Goal: Task Accomplishment & Management: Complete application form

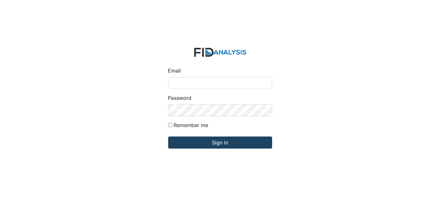
type input "[EMAIL_ADDRESS][DOMAIN_NAME]"
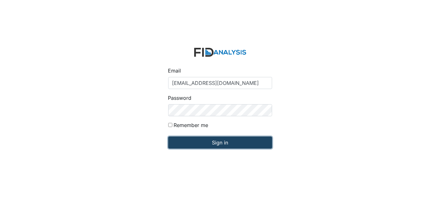
click at [173, 138] on input "Sign in" at bounding box center [220, 143] width 104 height 12
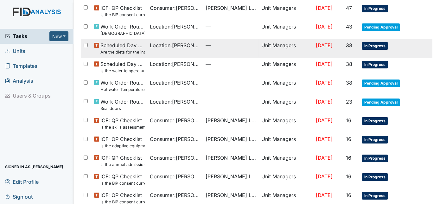
scroll to position [110, 0]
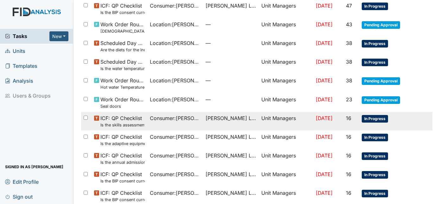
click at [124, 126] on small "Is the skills assessment current? (document the date in the comment section)" at bounding box center [123, 125] width 44 height 6
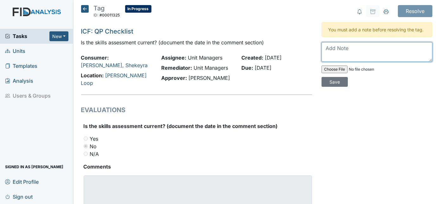
click at [327, 47] on textarea at bounding box center [377, 52] width 111 height 20
type textarea "Up loaded today"
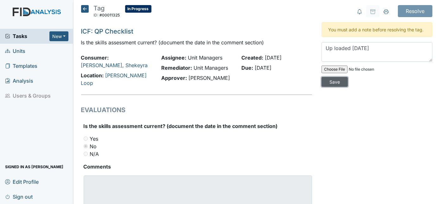
click at [348, 77] on input "Save" at bounding box center [335, 82] width 26 height 10
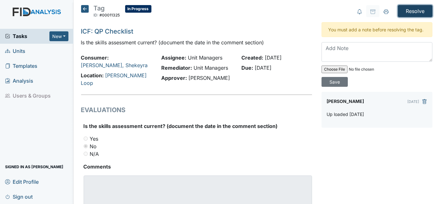
click at [408, 10] on input "Resolve" at bounding box center [415, 11] width 35 height 12
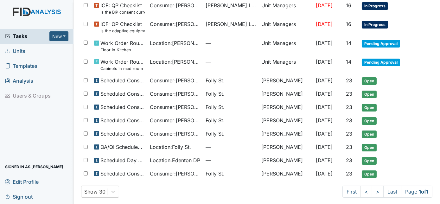
scroll to position [302, 0]
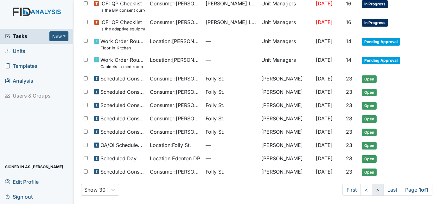
click at [375, 190] on link ">" at bounding box center [378, 190] width 12 height 12
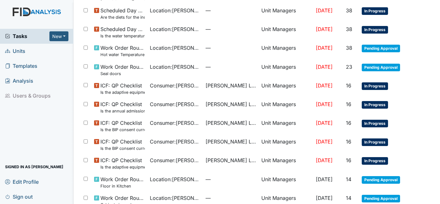
scroll to position [164, 0]
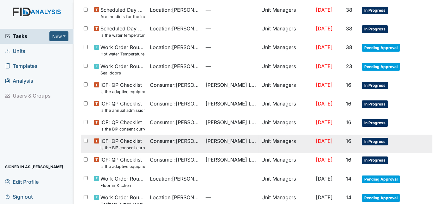
click at [82, 146] on div at bounding box center [86, 141] width 11 height 13
checkbox input "true"
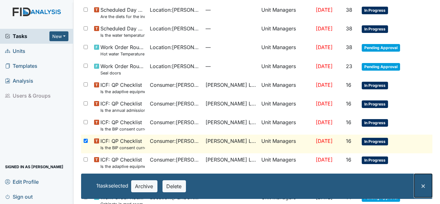
click at [415, 188] on button "×" at bounding box center [424, 185] width 18 height 23
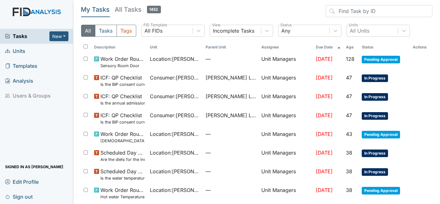
click at [9, 52] on icon at bounding box center [7, 51] width 5 height 5
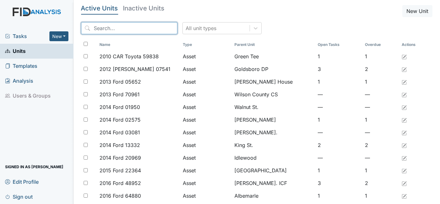
click at [98, 29] on input "search" at bounding box center [129, 28] width 96 height 12
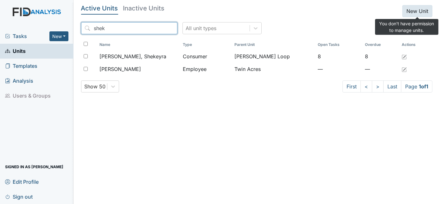
type input "shek"
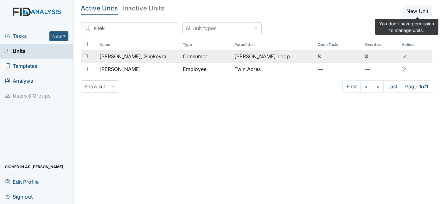
click at [110, 57] on span "Edmondson, Shekeyra" at bounding box center [133, 57] width 67 height 8
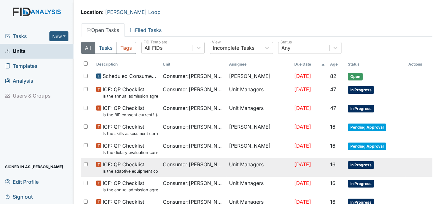
scroll to position [63, 0]
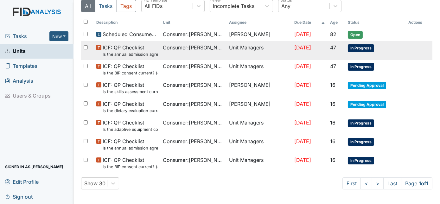
click at [354, 45] on span "In Progress" at bounding box center [361, 48] width 26 height 8
